Goal: Connect with others: Connect with others

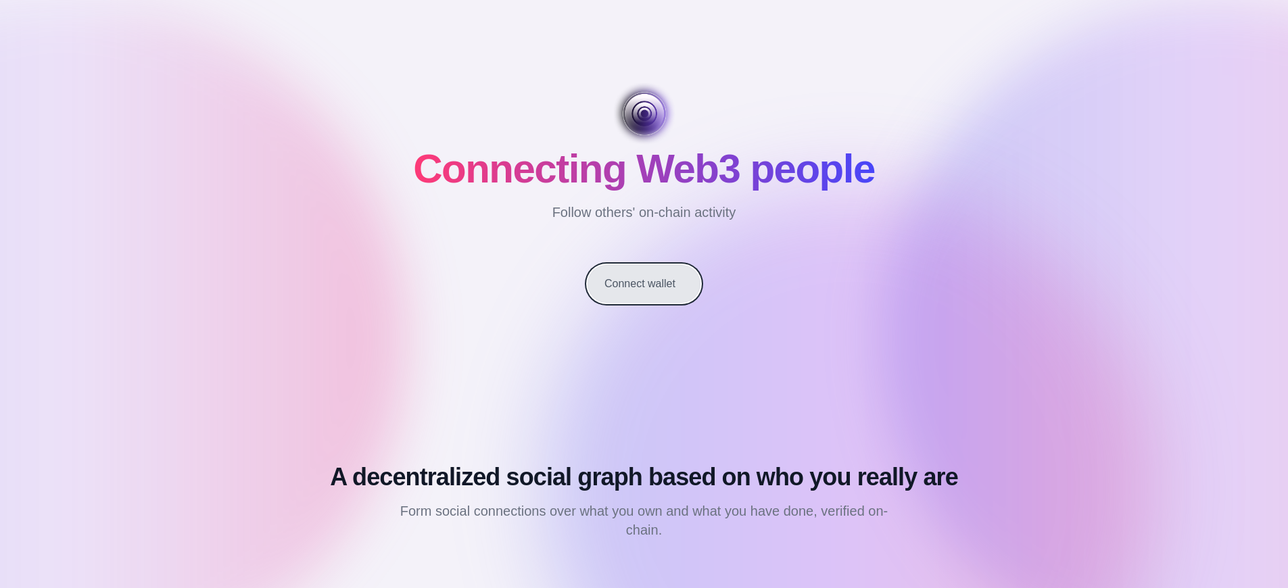
click at [644, 284] on button "Connect wallet" at bounding box center [644, 284] width 113 height 38
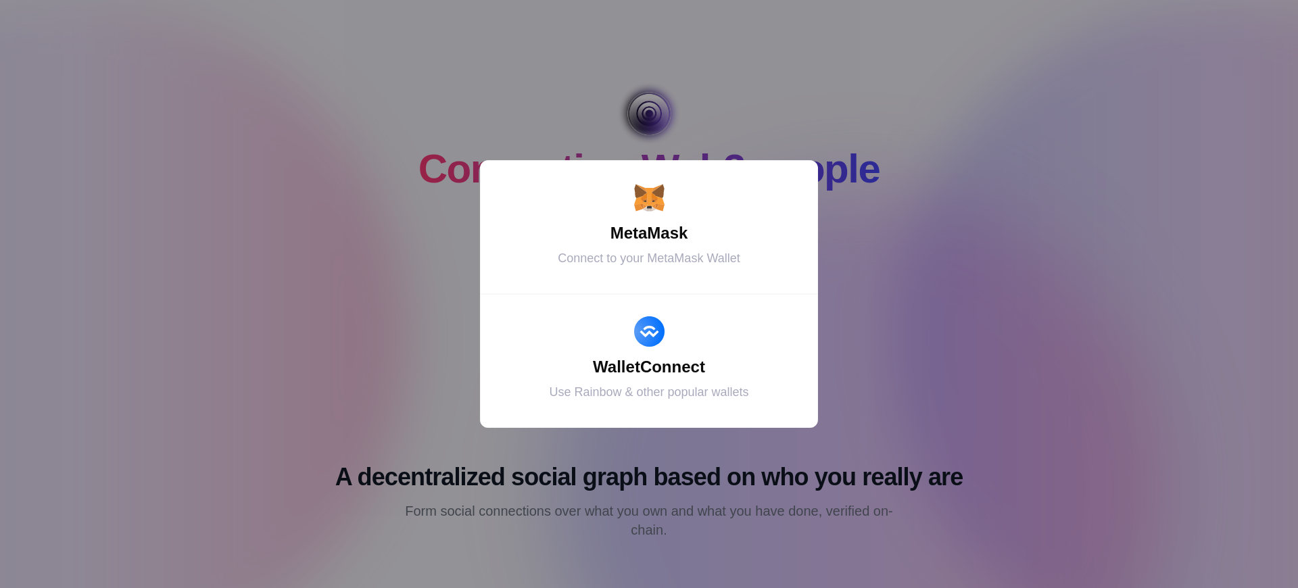
click at [649, 233] on div "MetaMask" at bounding box center [649, 233] width 304 height 24
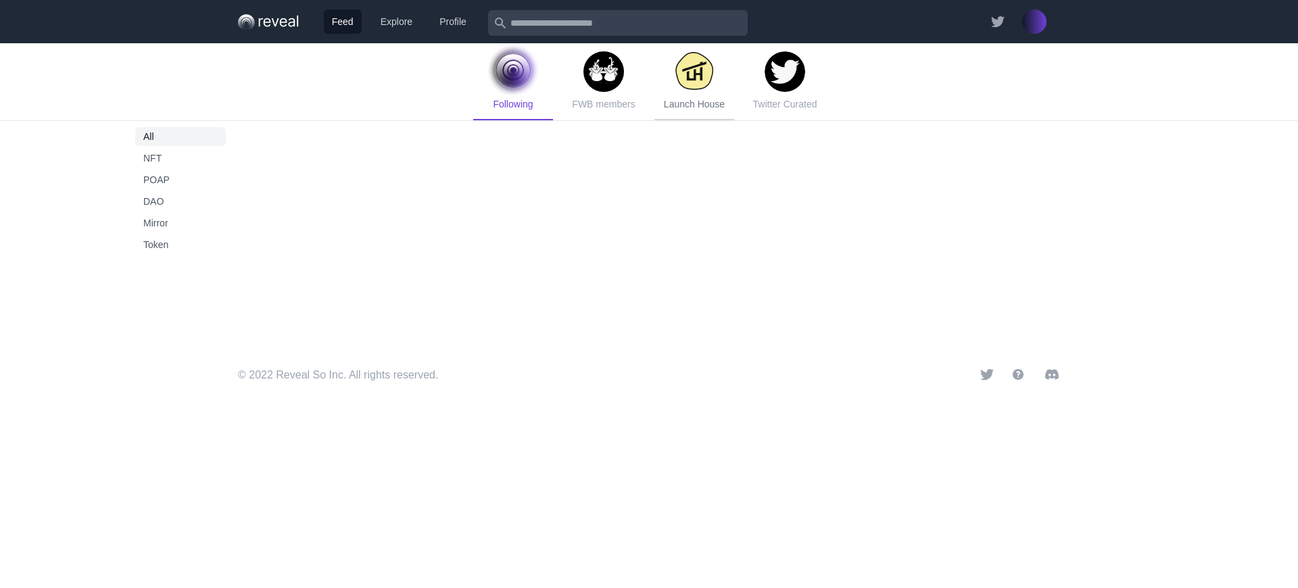
click at [689, 104] on span "Launch House" at bounding box center [694, 104] width 61 height 11
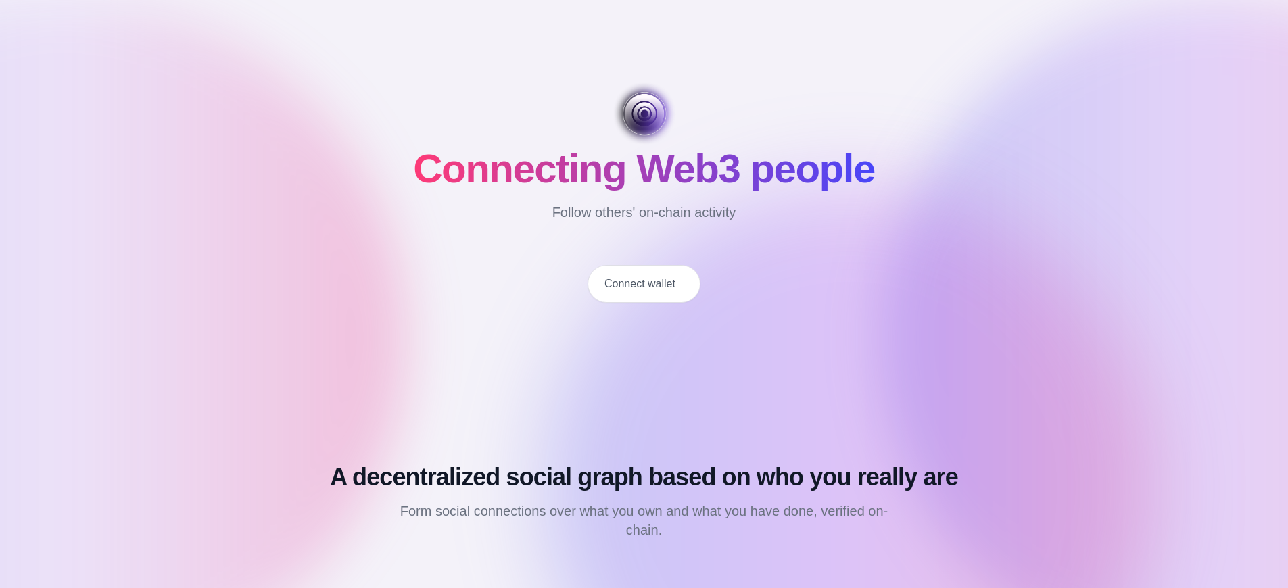
click at [644, 284] on button "Connect wallet" at bounding box center [644, 284] width 113 height 38
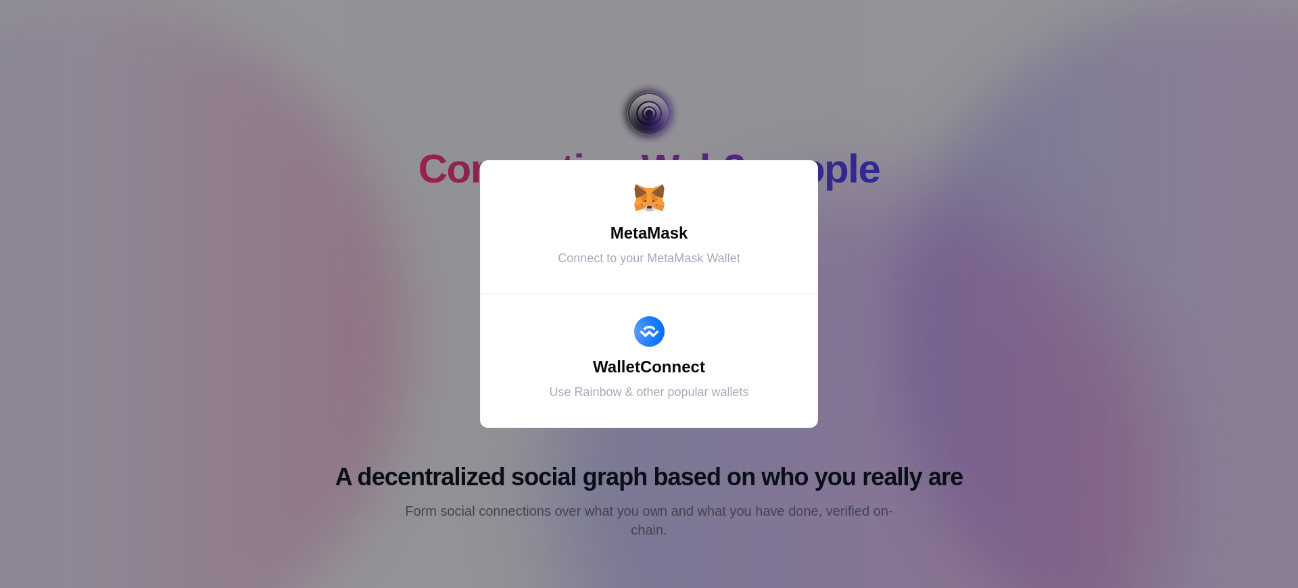
click at [649, 233] on div "MetaMask" at bounding box center [649, 233] width 304 height 24
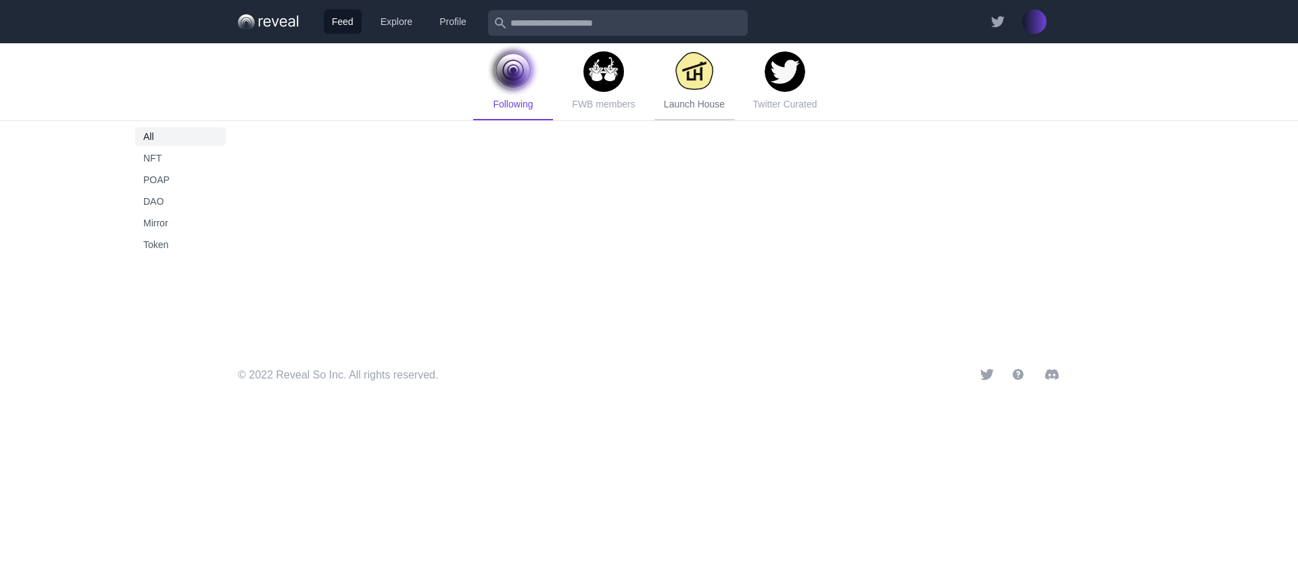
click at [694, 104] on span "Launch House" at bounding box center [694, 104] width 61 height 11
click at [181, 245] on span "Token" at bounding box center [180, 245] width 74 height 14
